Goal: Answer question/provide support: Share knowledge or assist other users

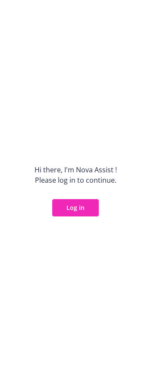
click at [84, 202] on button "Log in" at bounding box center [75, 207] width 47 height 17
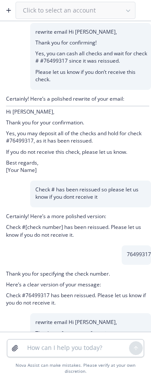
click at [4, 14] on button "button" at bounding box center [9, 10] width 14 height 14
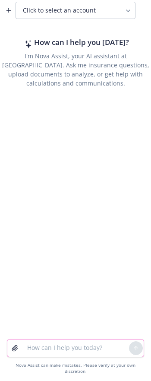
click at [35, 352] on textarea at bounding box center [75, 347] width 107 height 17
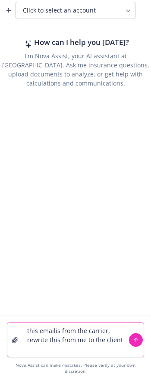
paste textarea "Good morning, The accumulators for all members of this group will work the same…"
type textarea "this emailis from the carrier, rewrite this from me to the client Good morning,…"
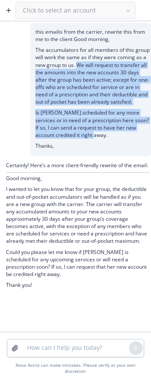
drag, startPoint x: 79, startPoint y: 66, endPoint x: 126, endPoint y: 134, distance: 82.9
click at [128, 138] on div "this emailis from the carrier, rewrite this from me to the client Good morning,…" at bounding box center [93, 89] width 116 height 123
copy div "We will request to transfer all the amounts into the new accounts 30 days after…"
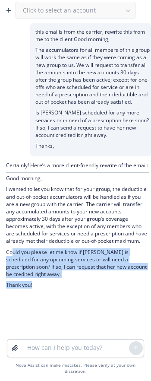
click at [41, 287] on div "Certainly! Here’s a more client-friendly rewrite of the email: Good morning, I …" at bounding box center [77, 225] width 143 height 129
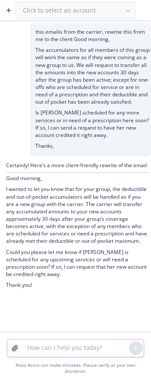
click at [58, 352] on textarea at bounding box center [75, 347] width 107 height 17
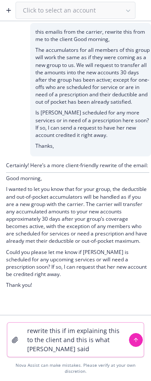
paste textarea "We will request to transfer all the amounts into the new accounts 30 days after…"
type textarea "rewrite this if im explaining this to the client and this is what cigna said We…"
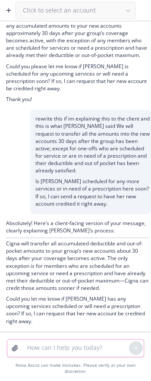
scroll to position [201, 0]
type textarea "s"
type textarea "so i can request from cigna"
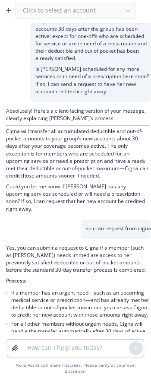
scroll to position [282, 0]
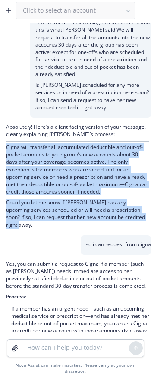
drag, startPoint x: 33, startPoint y: 252, endPoint x: 6, endPoint y: 170, distance: 86.5
click at [6, 170] on div "Absolutely! Here’s a client-facing version of your message, clearly explaining …" at bounding box center [75, 176] width 151 height 117
copy div "Cigna will transfer all accumulated deductible and out-of-pocket amounts to you…"
